Goal: Book appointment/travel/reservation

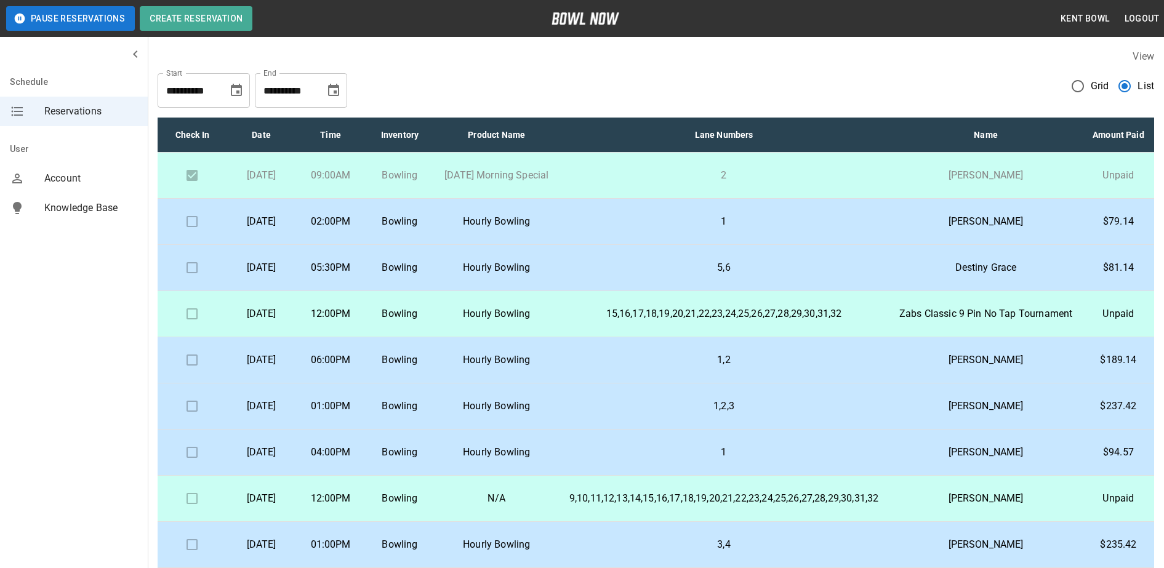
click at [613, 245] on td "1" at bounding box center [724, 222] width 331 height 46
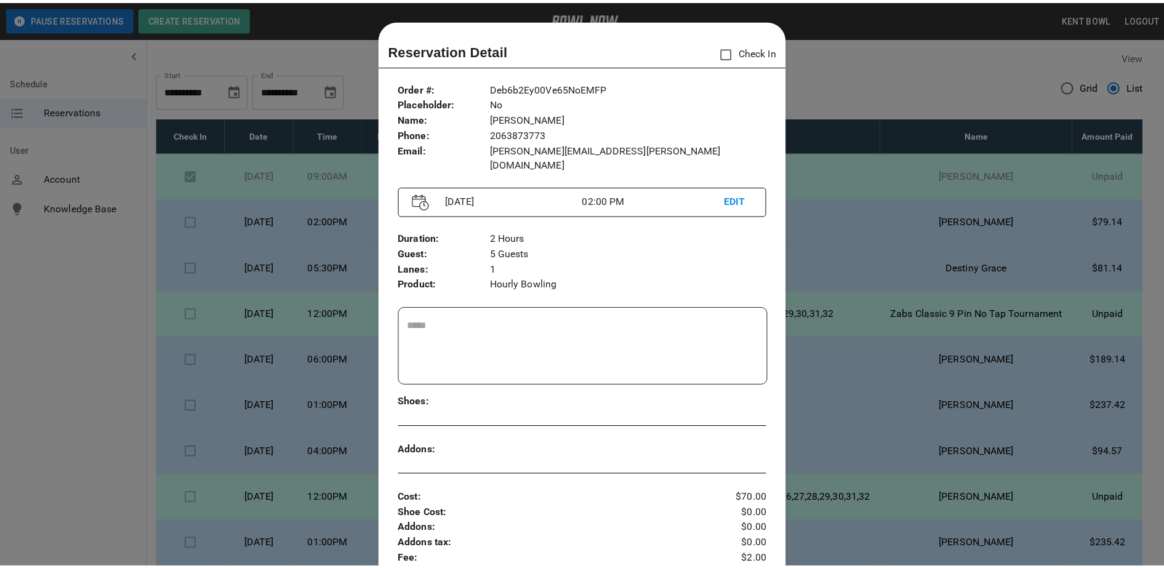
scroll to position [20, 0]
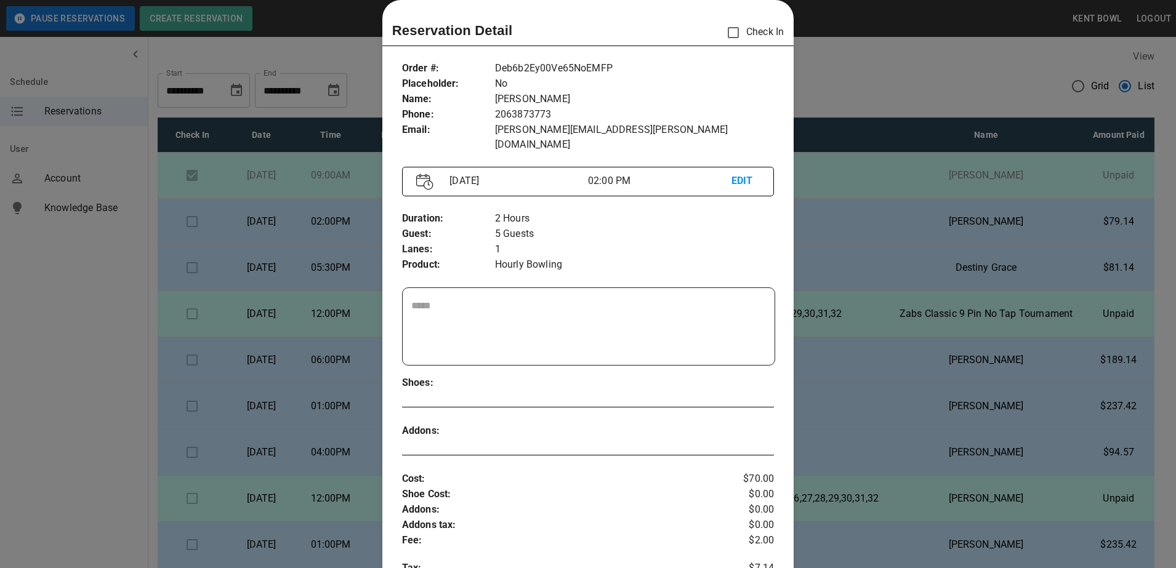
click at [889, 285] on div at bounding box center [588, 284] width 1176 height 568
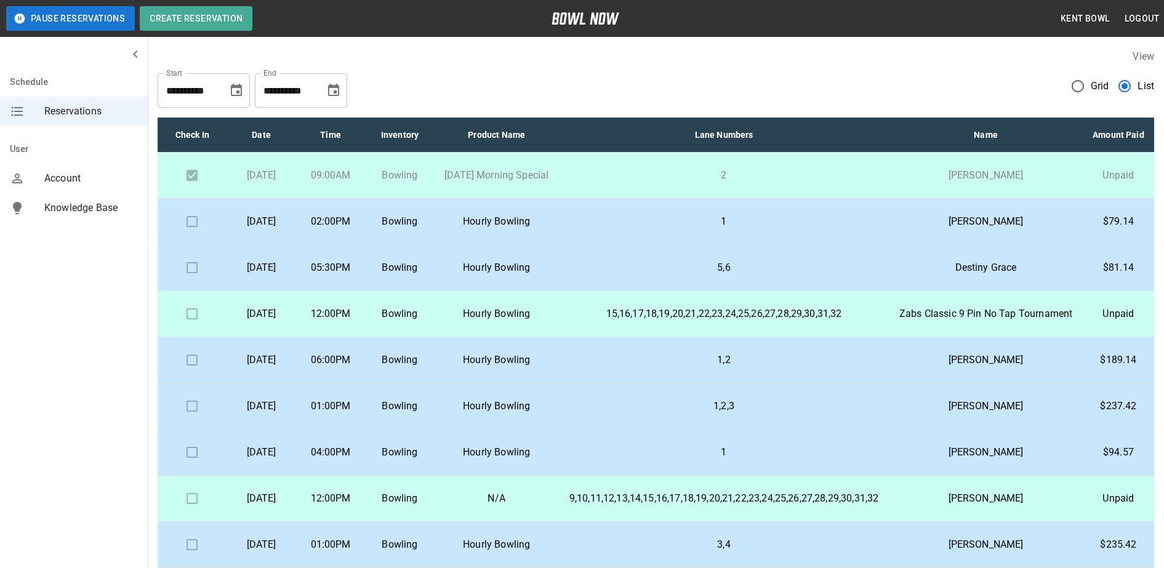
click at [413, 241] on td "Bowling" at bounding box center [399, 222] width 69 height 46
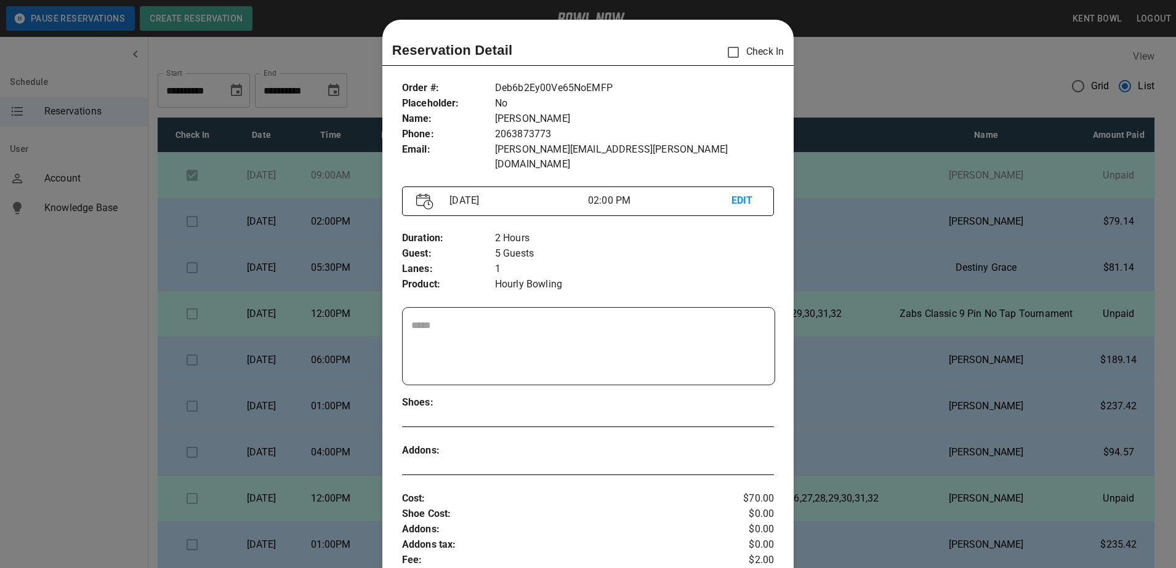
scroll to position [20, 0]
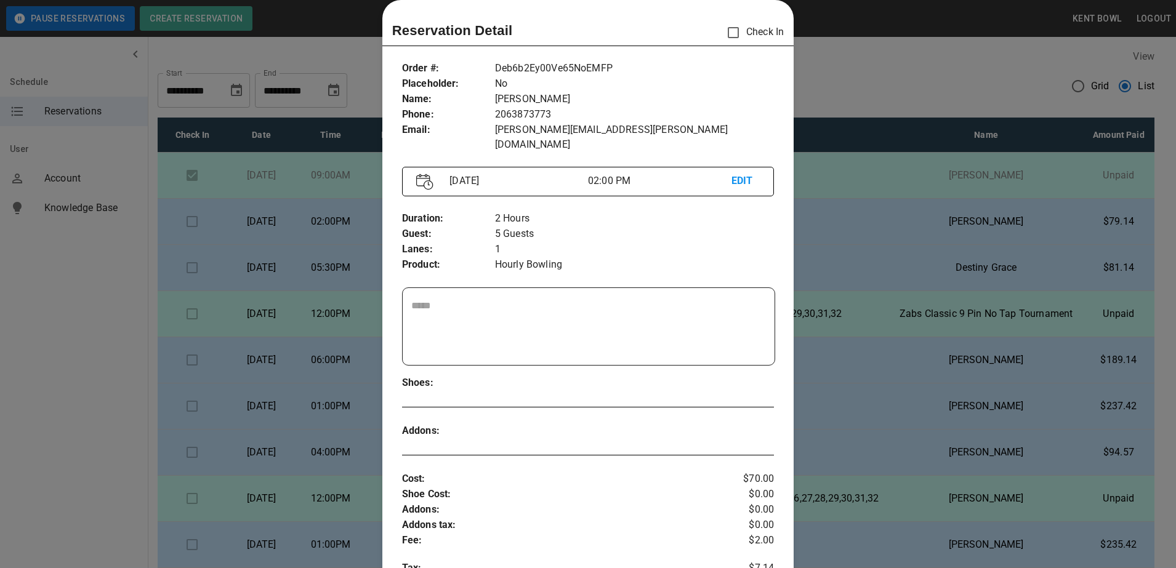
click at [71, 373] on div at bounding box center [588, 284] width 1176 height 568
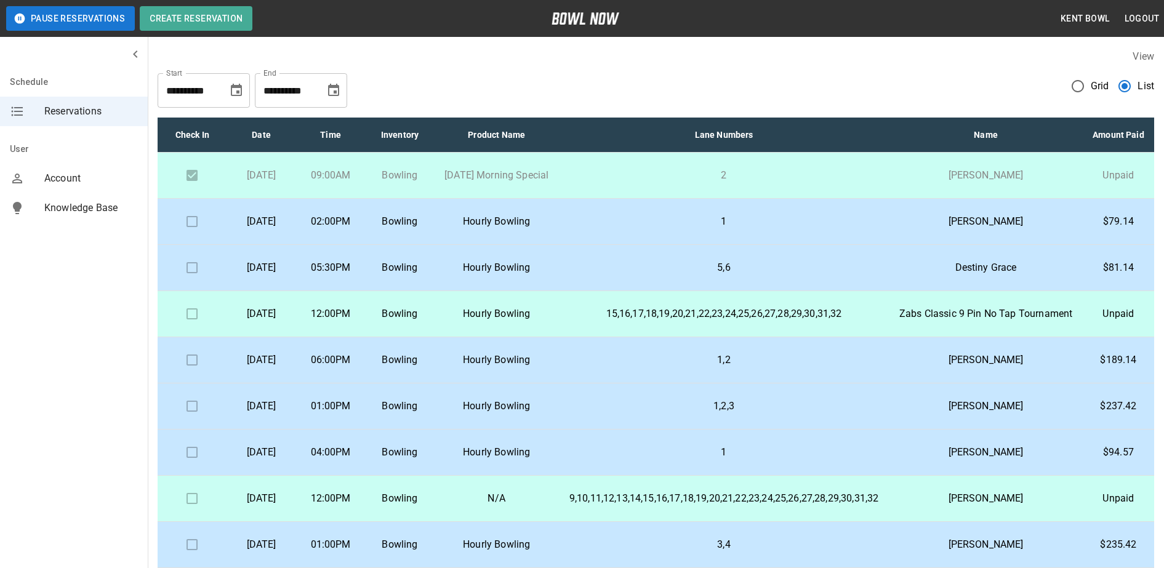
click at [355, 229] on p "02:00PM" at bounding box center [330, 221] width 49 height 15
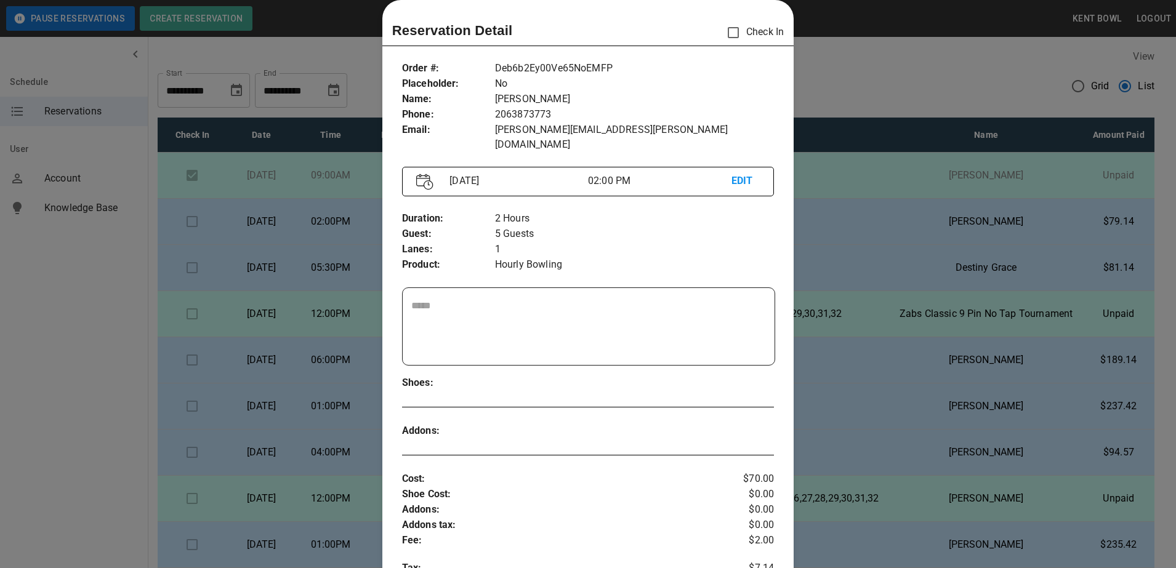
click at [47, 382] on div at bounding box center [588, 284] width 1176 height 568
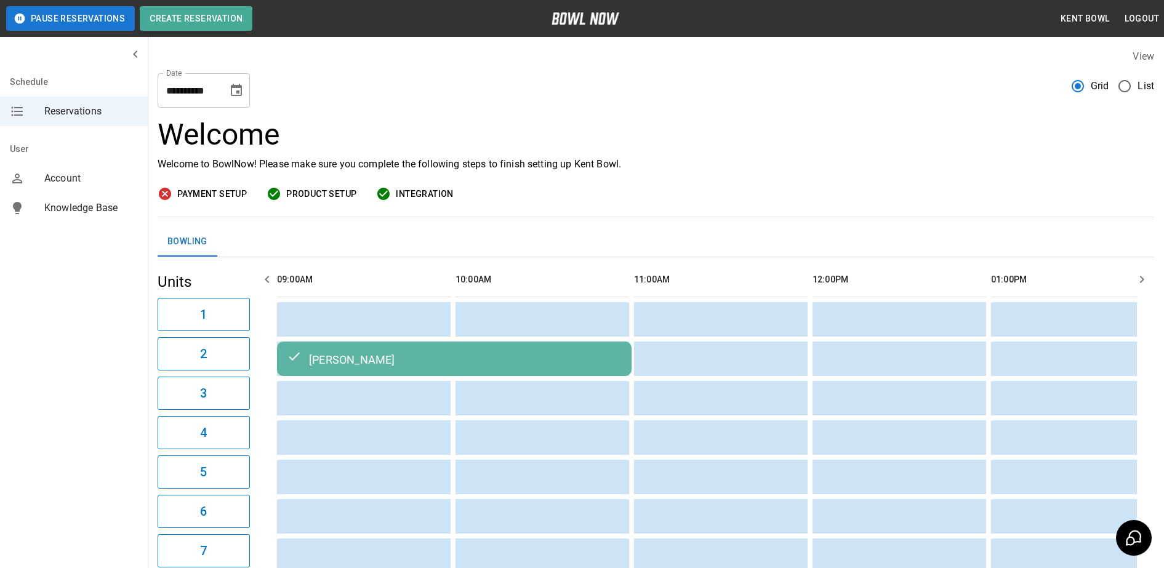
scroll to position [0, 714]
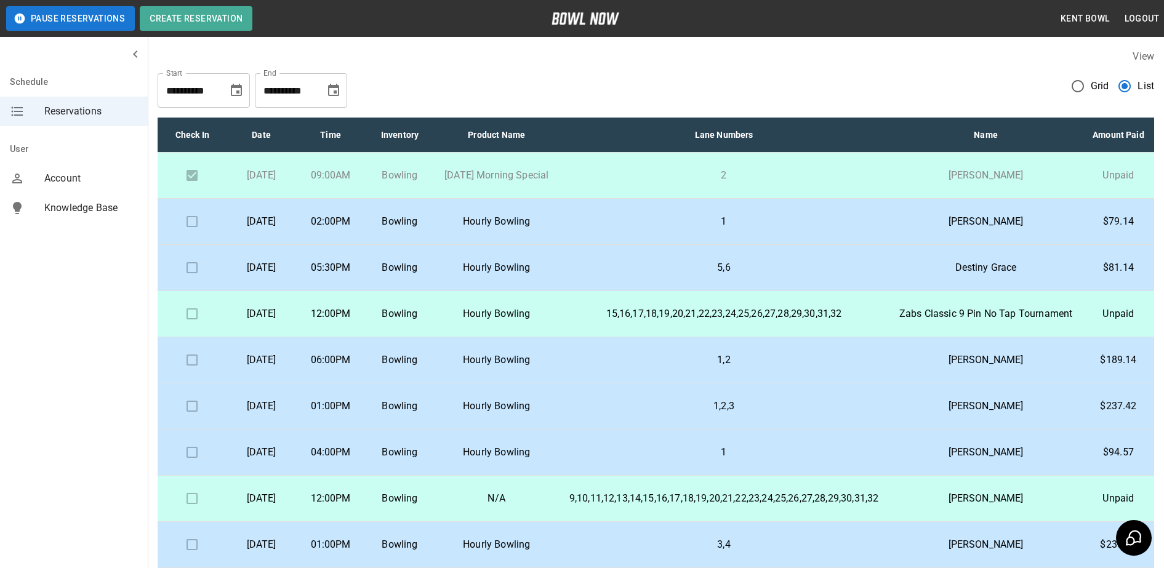
click at [424, 229] on p "Bowling" at bounding box center [399, 221] width 49 height 15
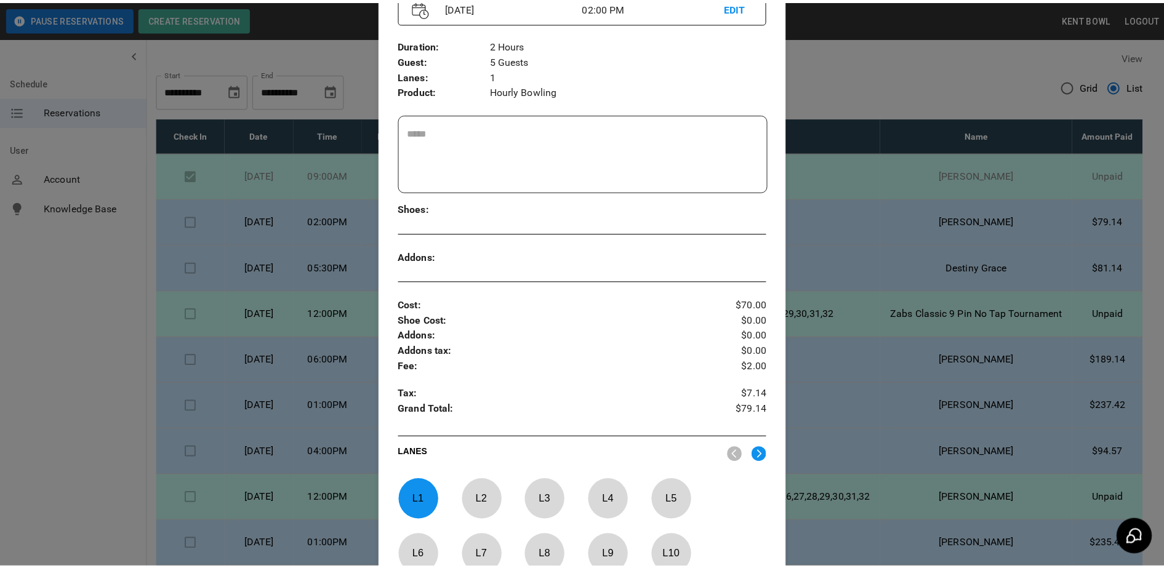
scroll to position [401, 0]
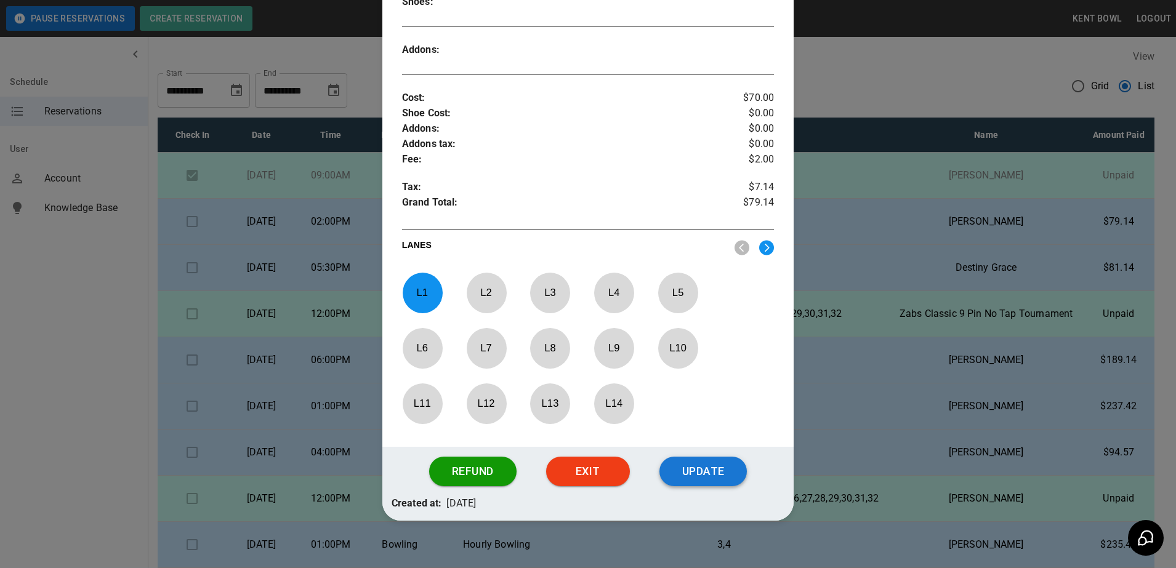
click at [711, 460] on button "Update" at bounding box center [702, 472] width 87 height 30
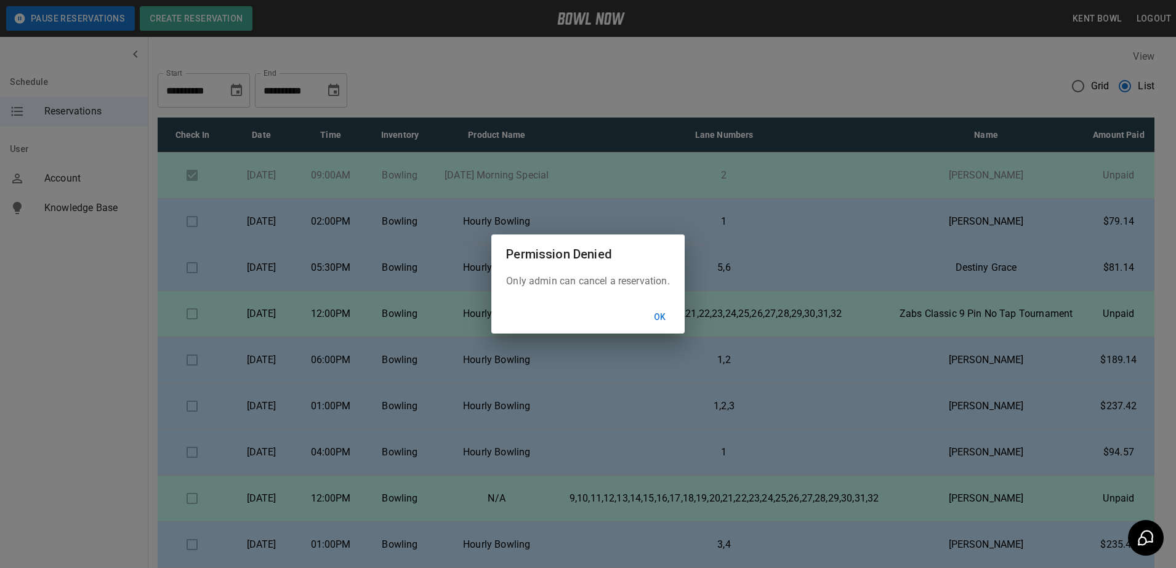
click at [674, 313] on button "Ok" at bounding box center [659, 317] width 39 height 23
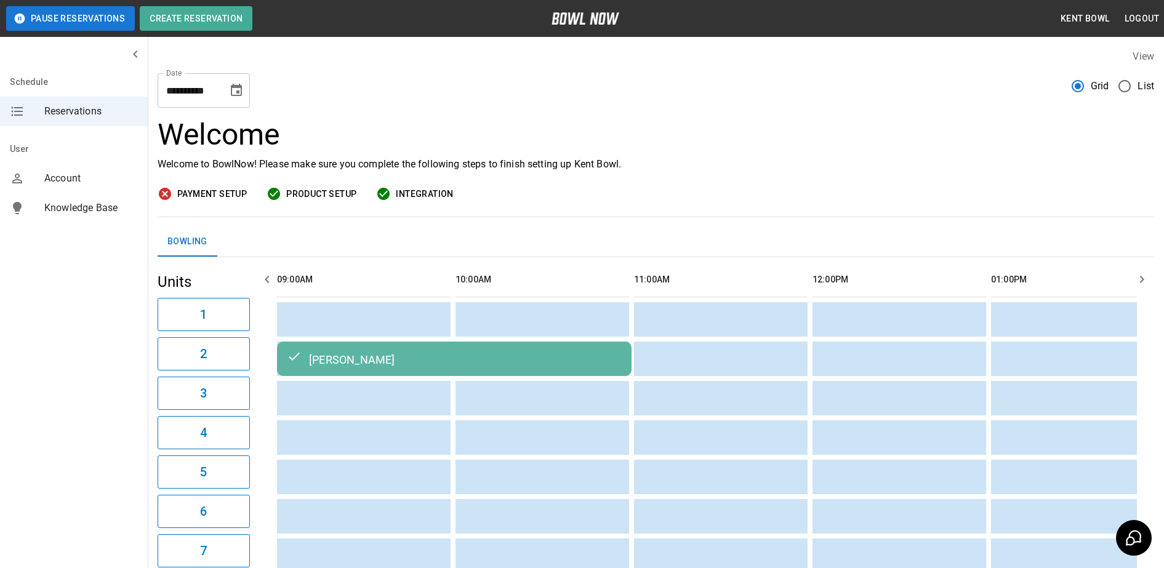
scroll to position [0, 714]
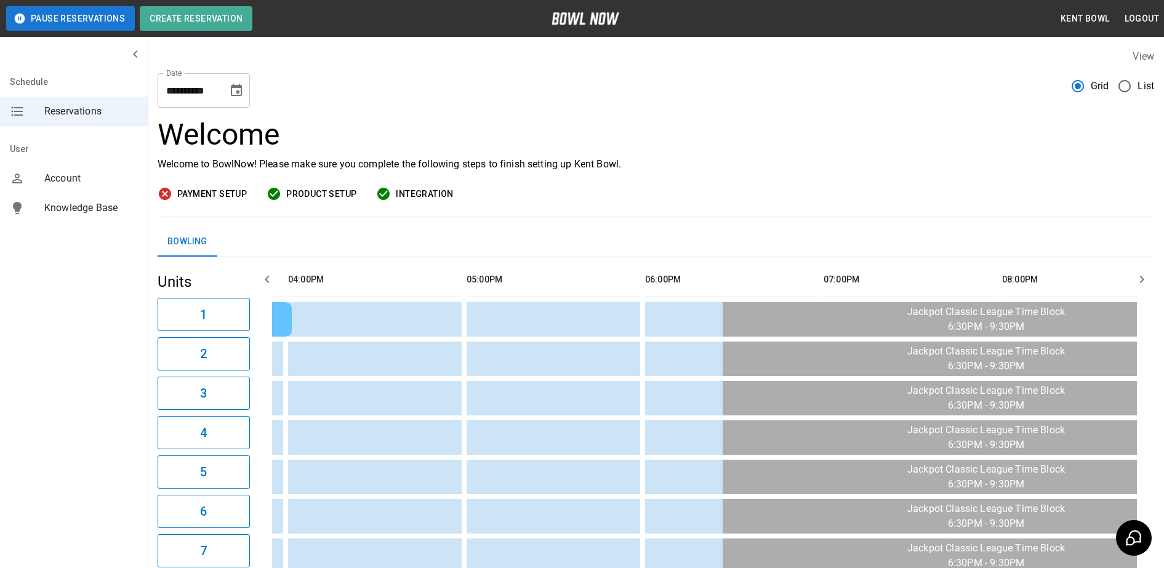
scroll to position [0, 1196]
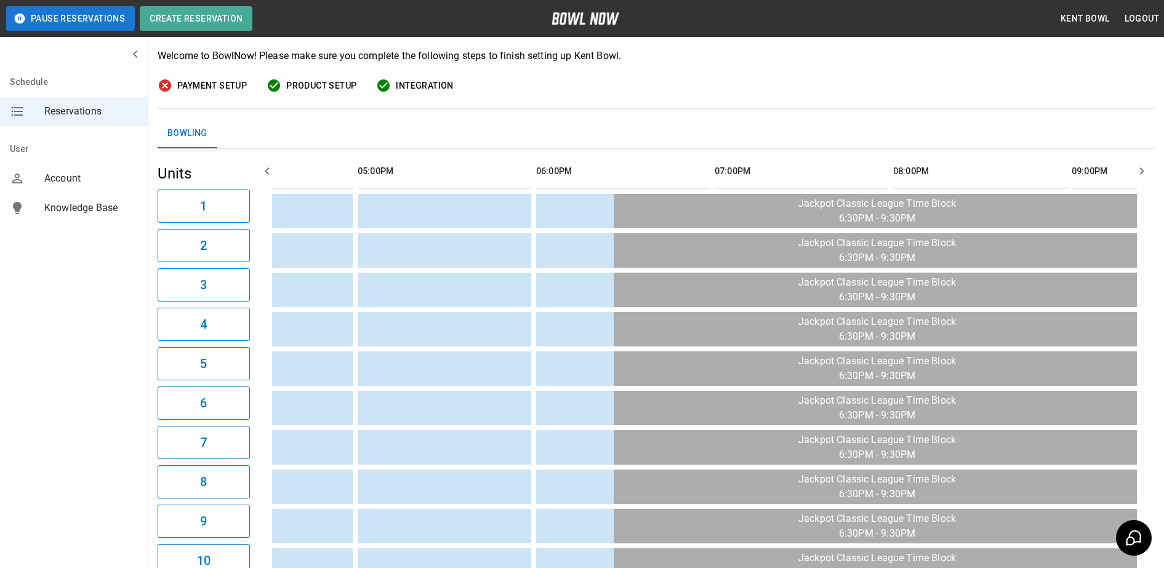
scroll to position [0, 1180]
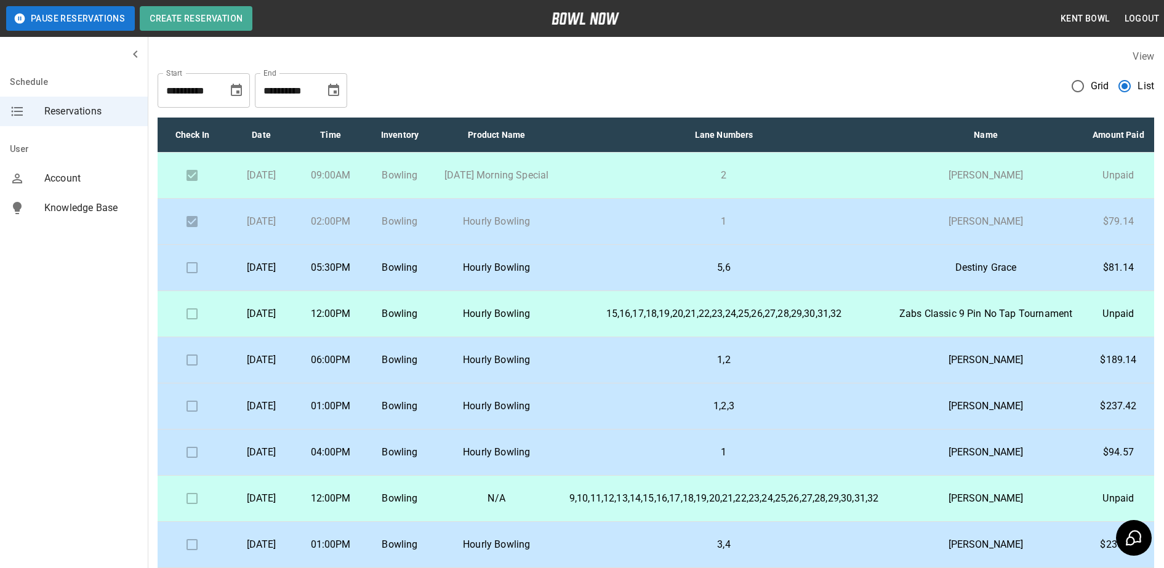
click at [286, 460] on p "[DATE]" at bounding box center [260, 452] width 49 height 15
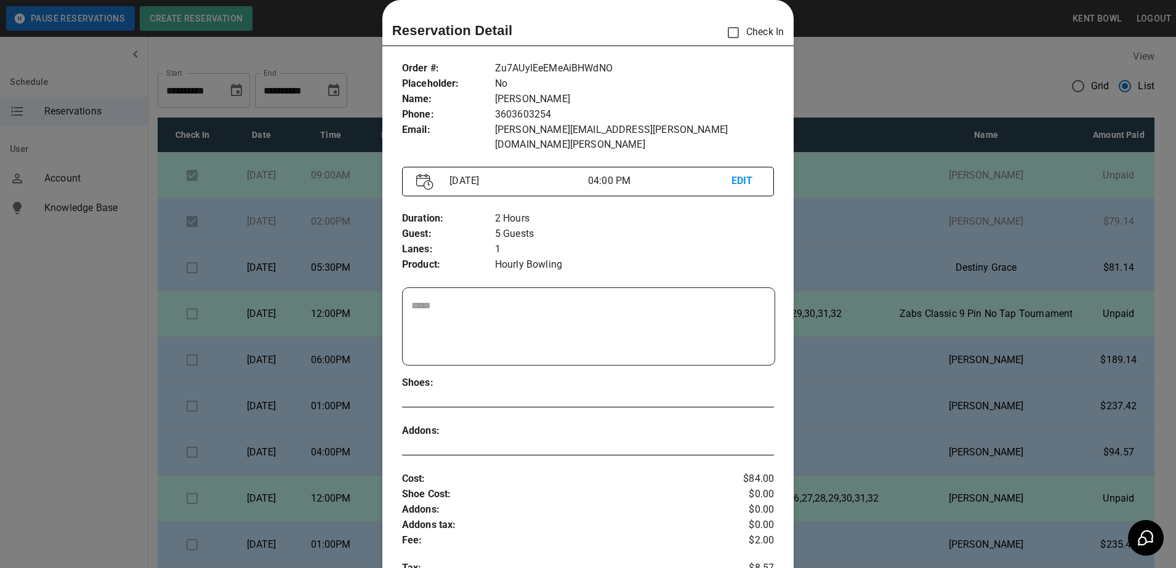
click at [49, 429] on div at bounding box center [588, 284] width 1176 height 568
